Goal: Task Accomplishment & Management: Use online tool/utility

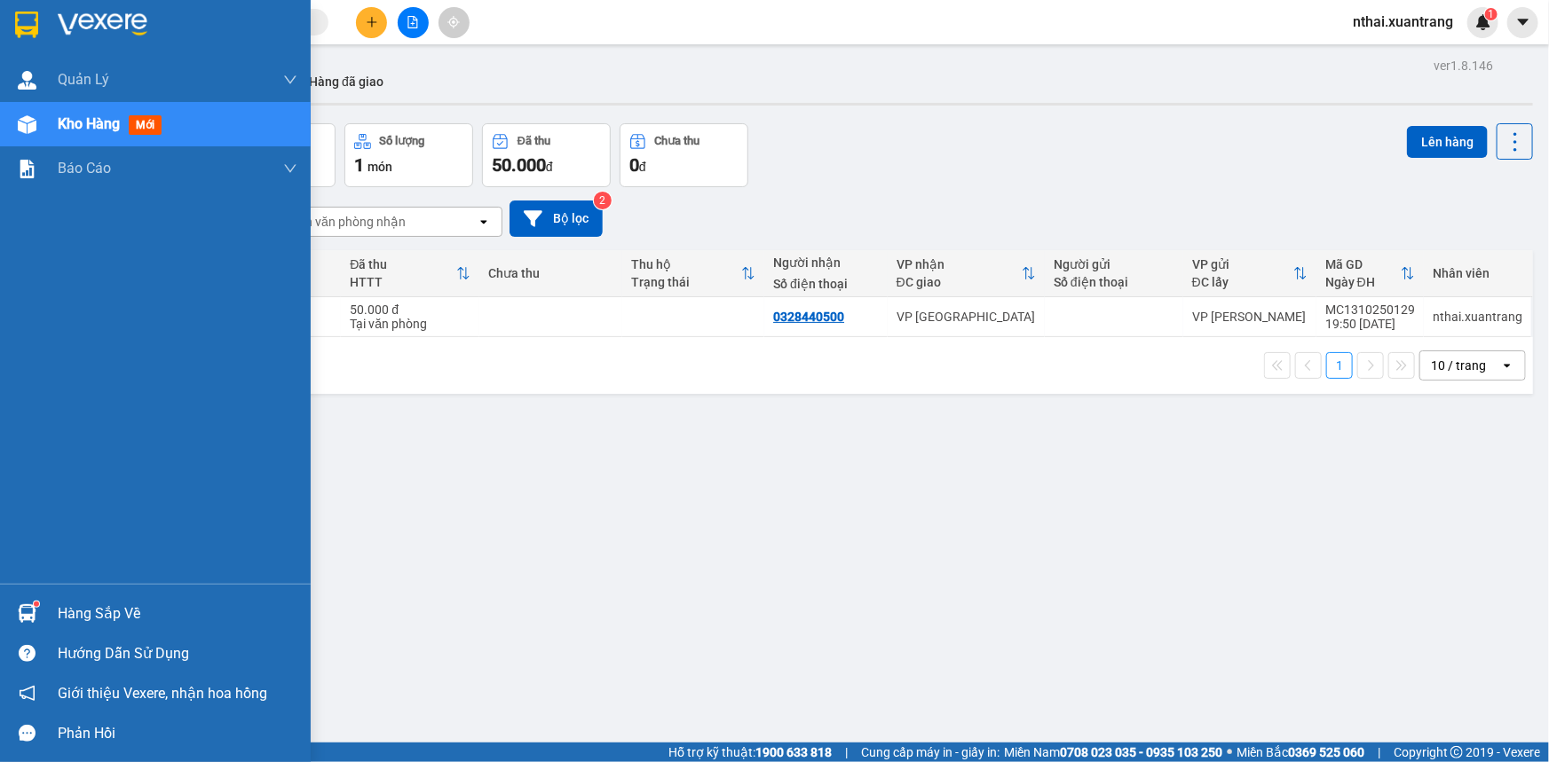
click at [46, 9] on div at bounding box center [155, 29] width 311 height 58
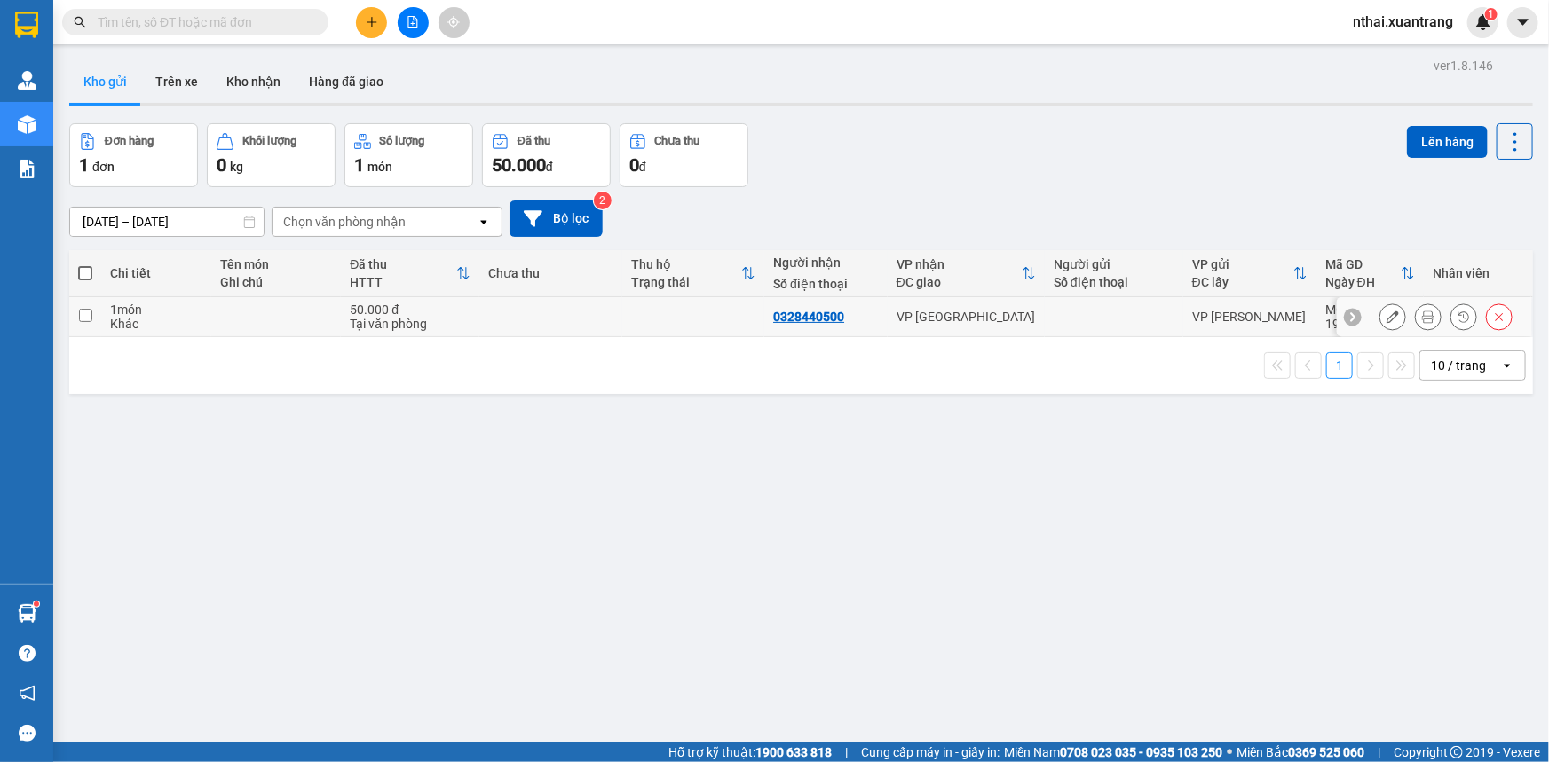
click at [578, 311] on td at bounding box center [550, 317] width 143 height 40
checkbox input "true"
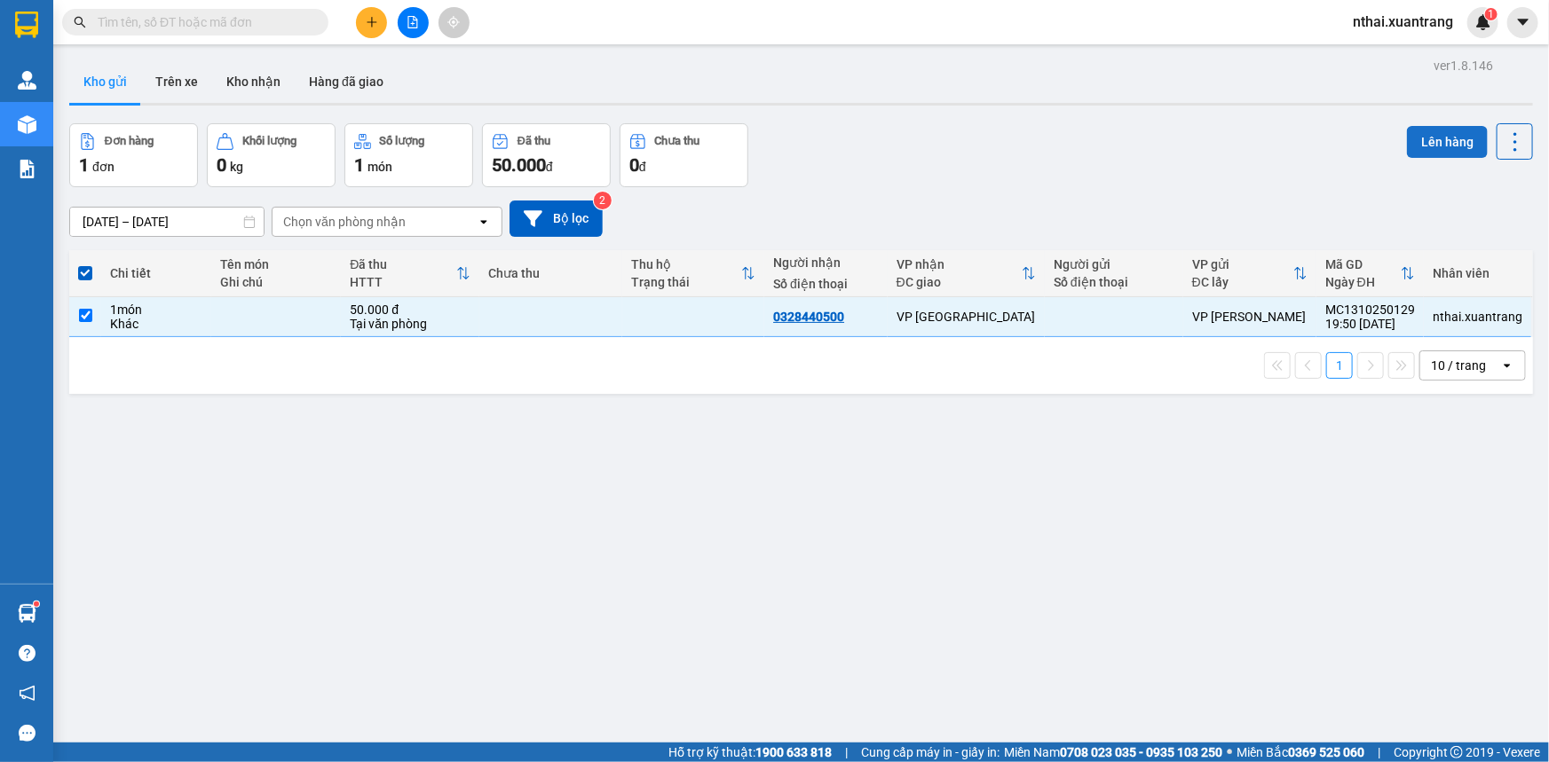
click at [1420, 142] on button "Lên hàng" at bounding box center [1447, 142] width 81 height 32
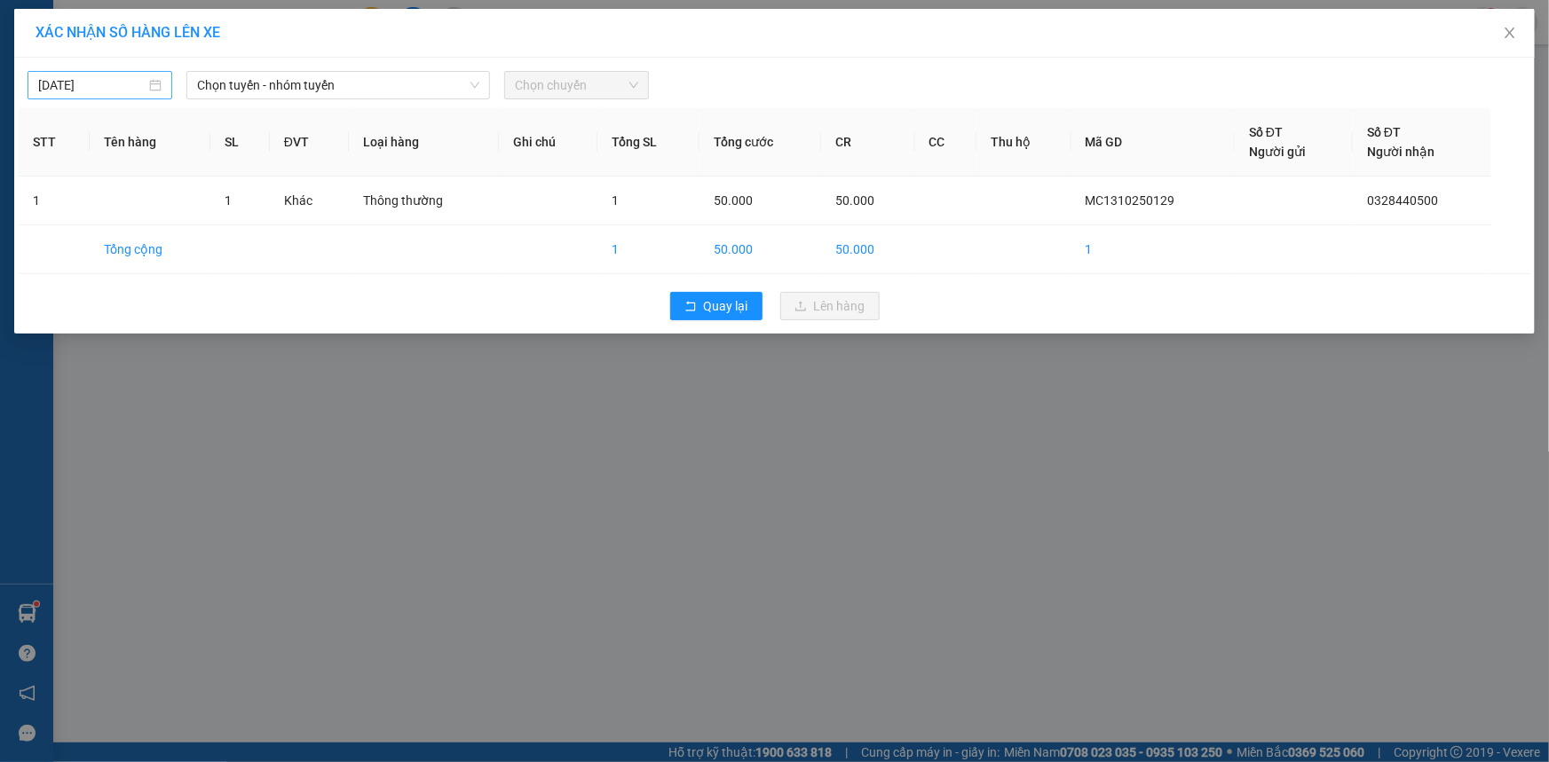
type input "[DATE]"
click at [111, 83] on input "[DATE]" at bounding box center [91, 85] width 107 height 20
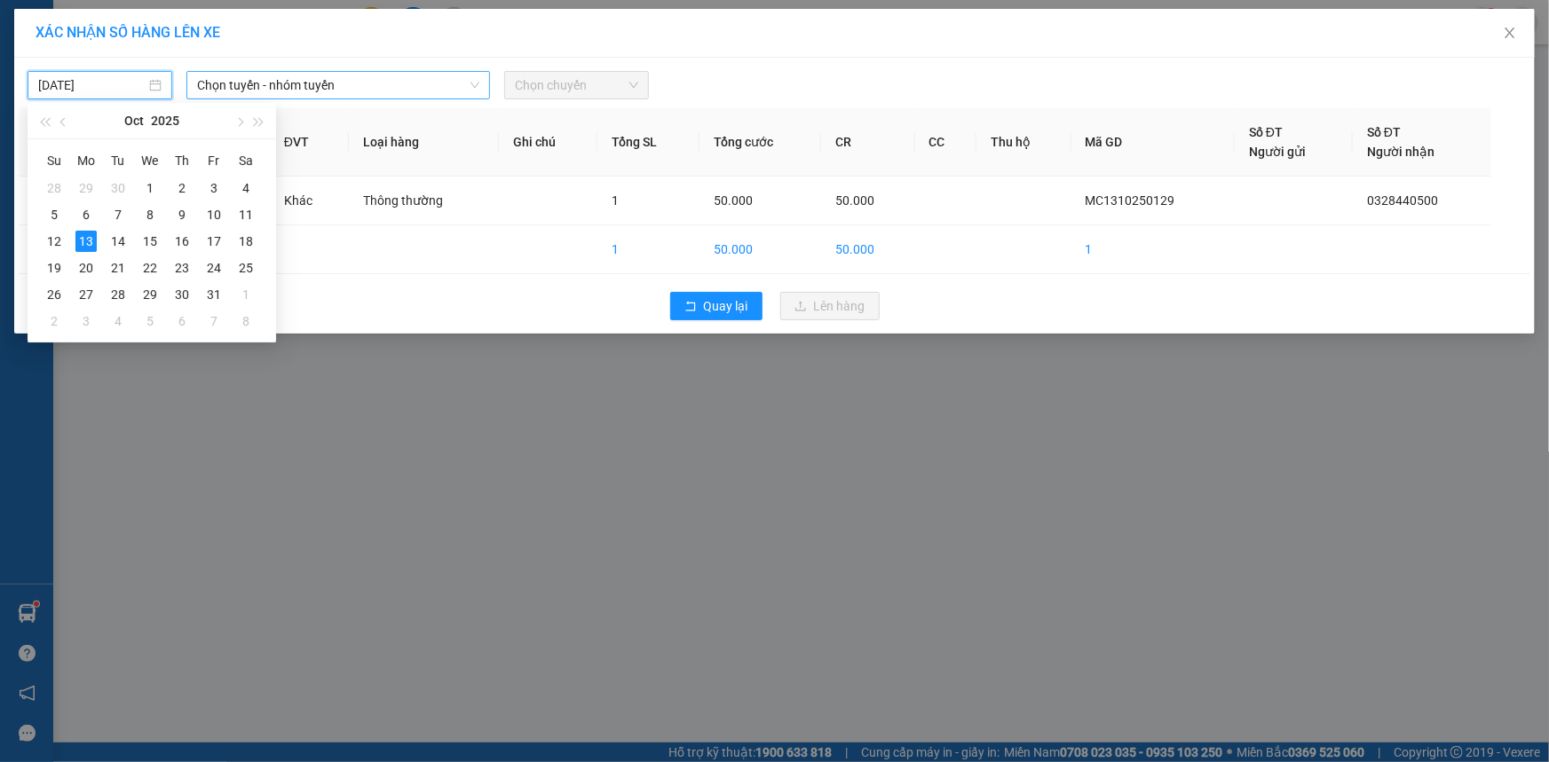
click at [254, 83] on span "Chọn tuyến - nhóm tuyến" at bounding box center [338, 85] width 282 height 27
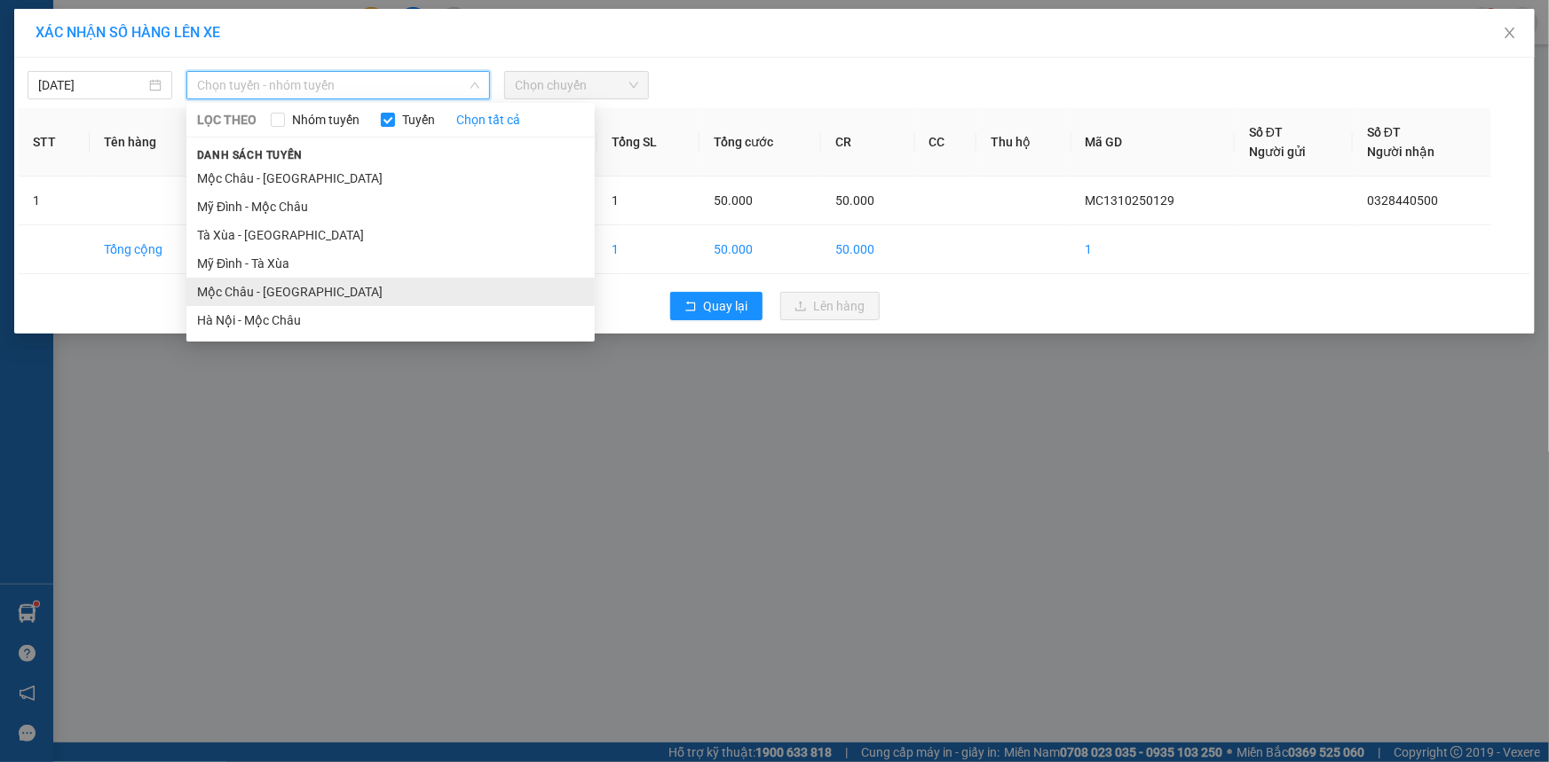
click at [242, 288] on li "Mộc Châu - [GEOGRAPHIC_DATA]" at bounding box center [390, 292] width 408 height 28
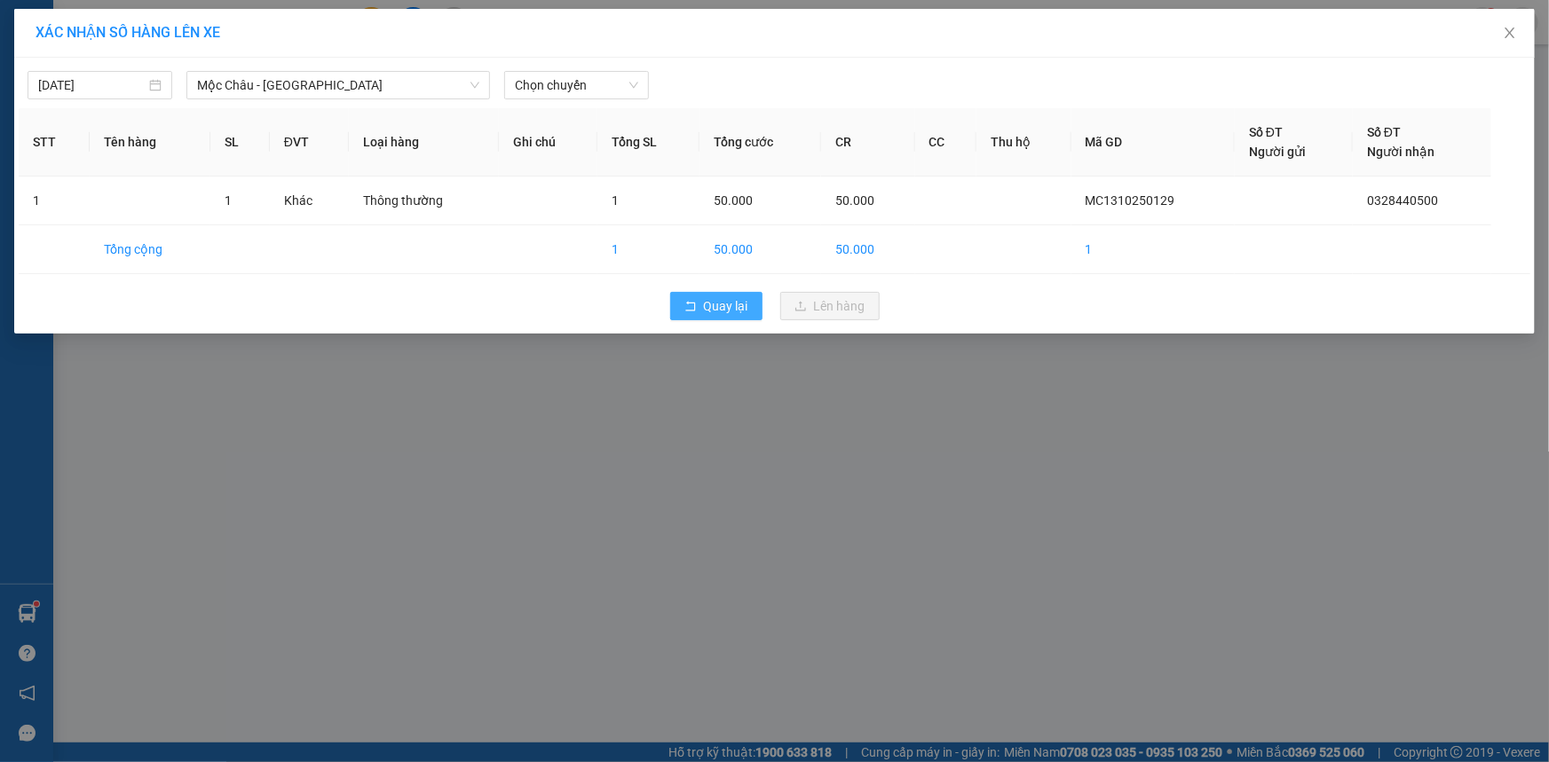
click at [713, 306] on span "Quay lại" at bounding box center [726, 306] width 44 height 20
